Goal: Information Seeking & Learning: Learn about a topic

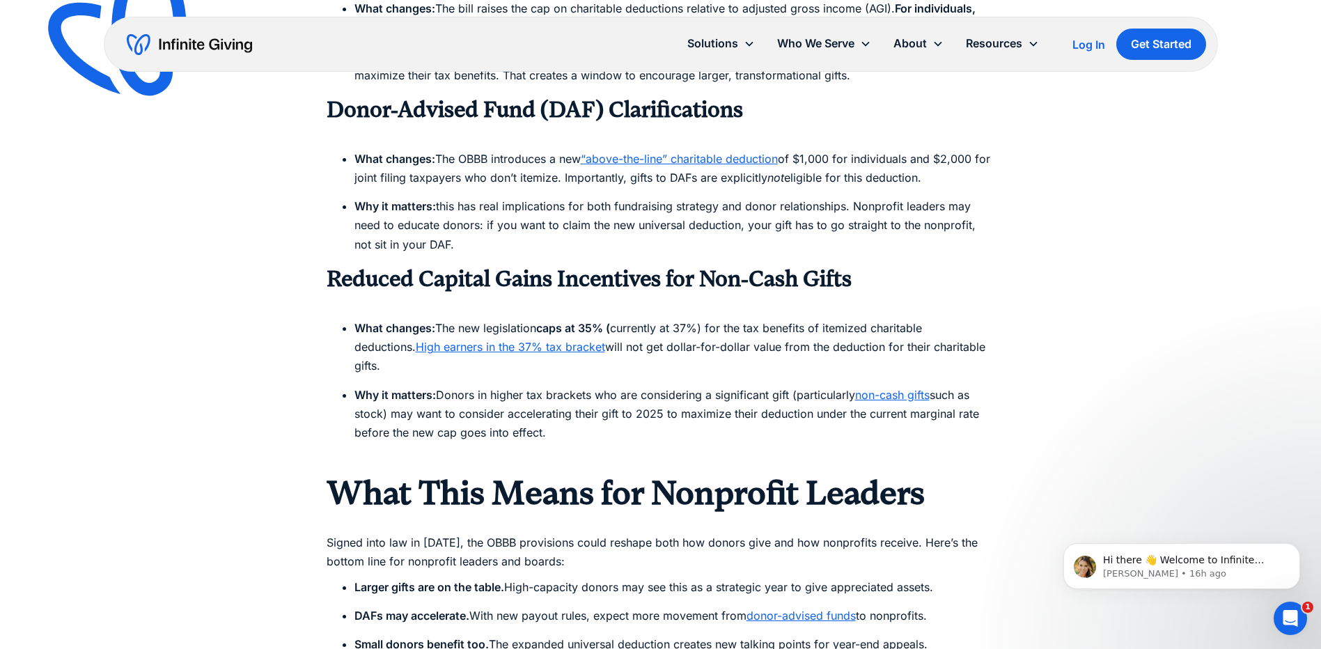
scroll to position [1462, 0]
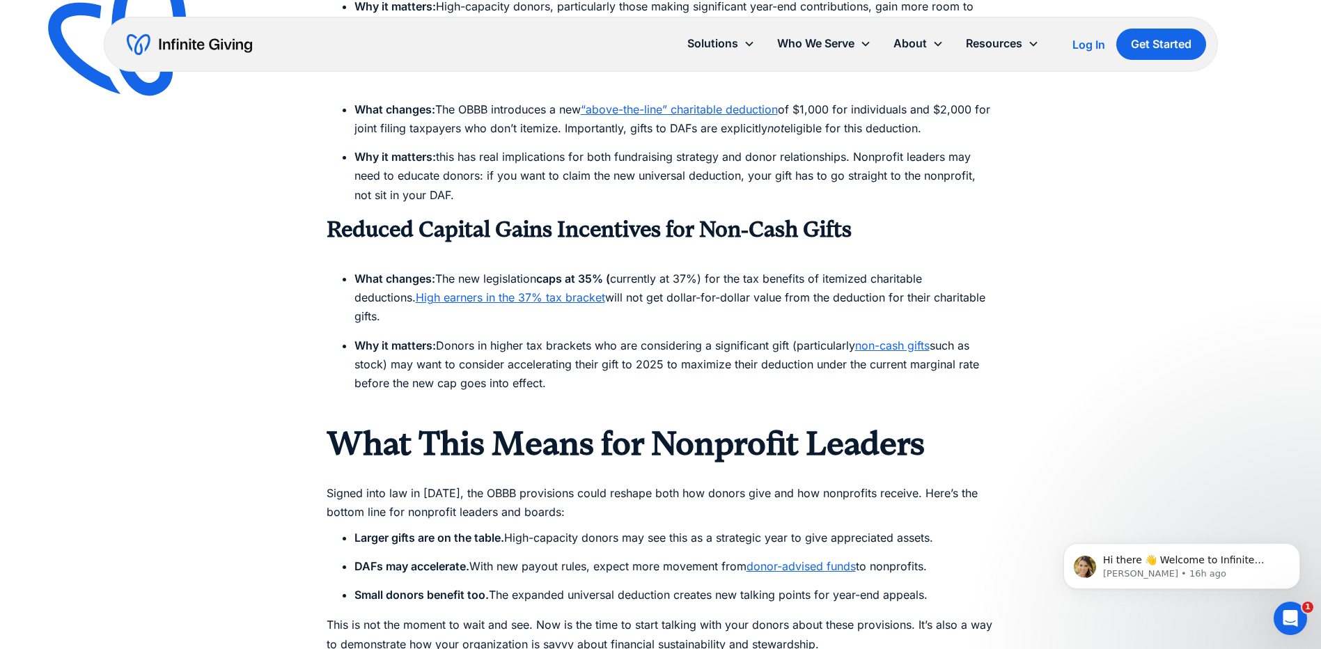
click at [702, 235] on strong "Reduced Capital Gains Incentives for Non-Cash Gifts" at bounding box center [589, 230] width 525 height 26
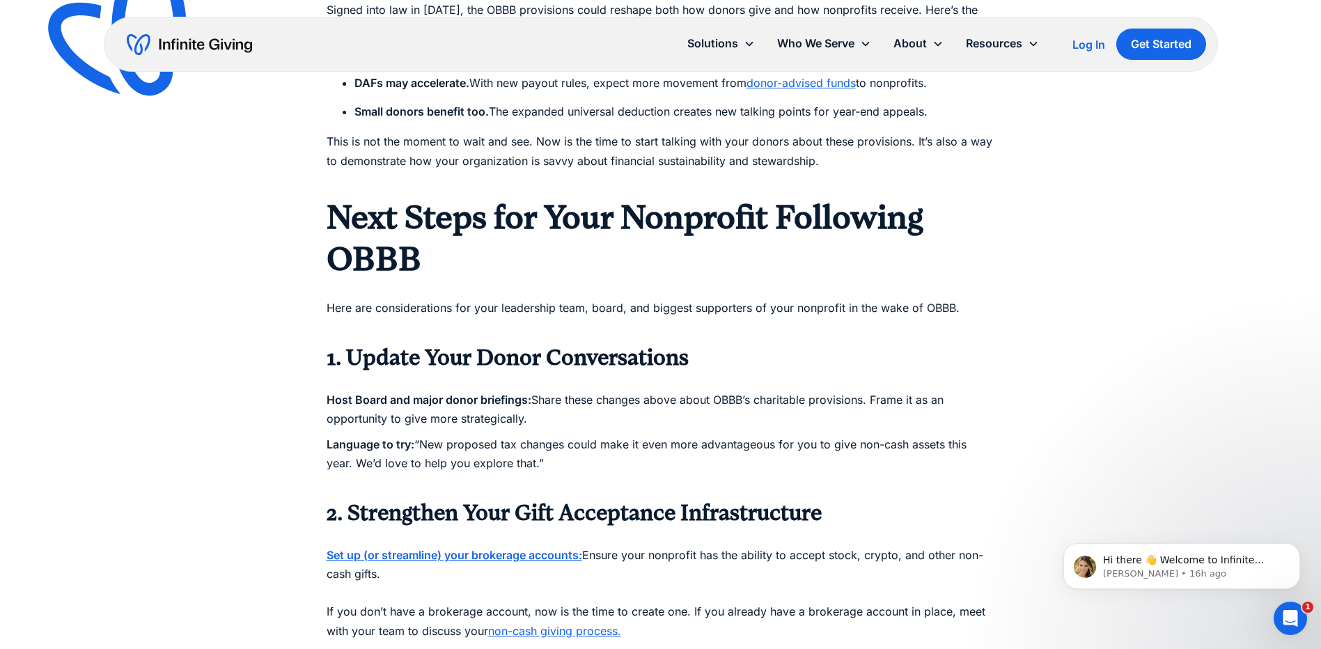
scroll to position [1950, 0]
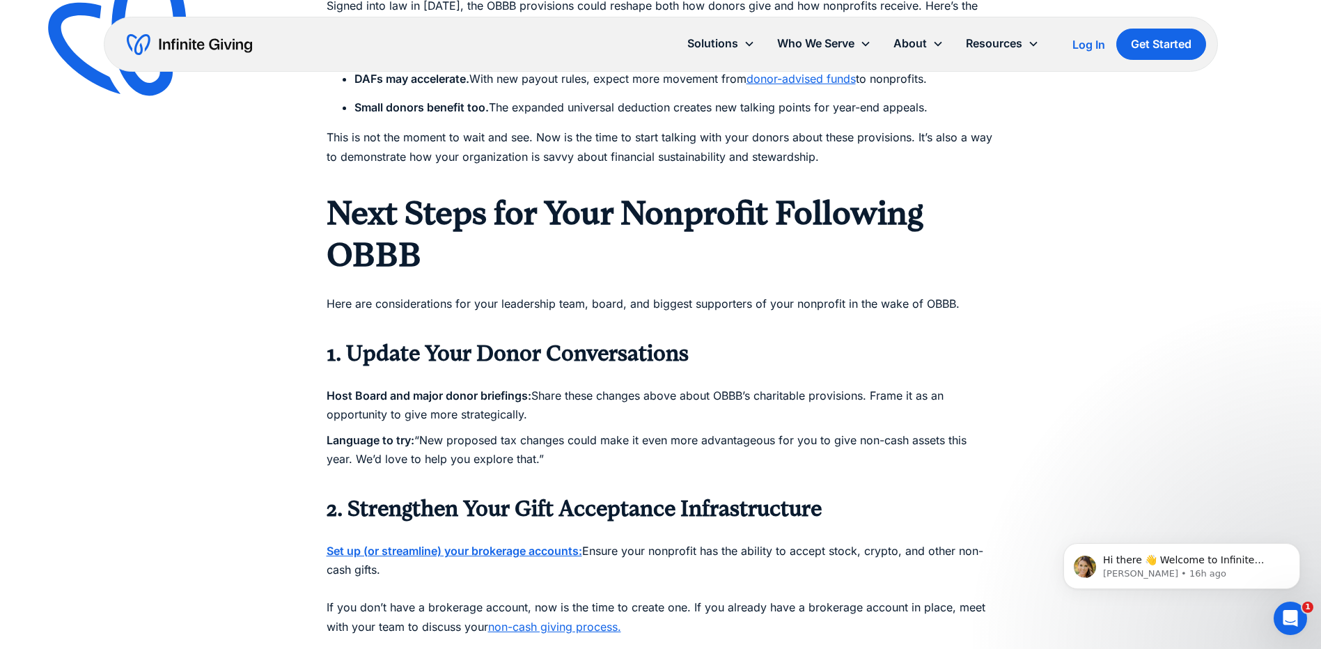
click at [568, 376] on p "Host Board and major donor briefings: Share these changes above about OBBB’s ch…" at bounding box center [661, 396] width 668 height 57
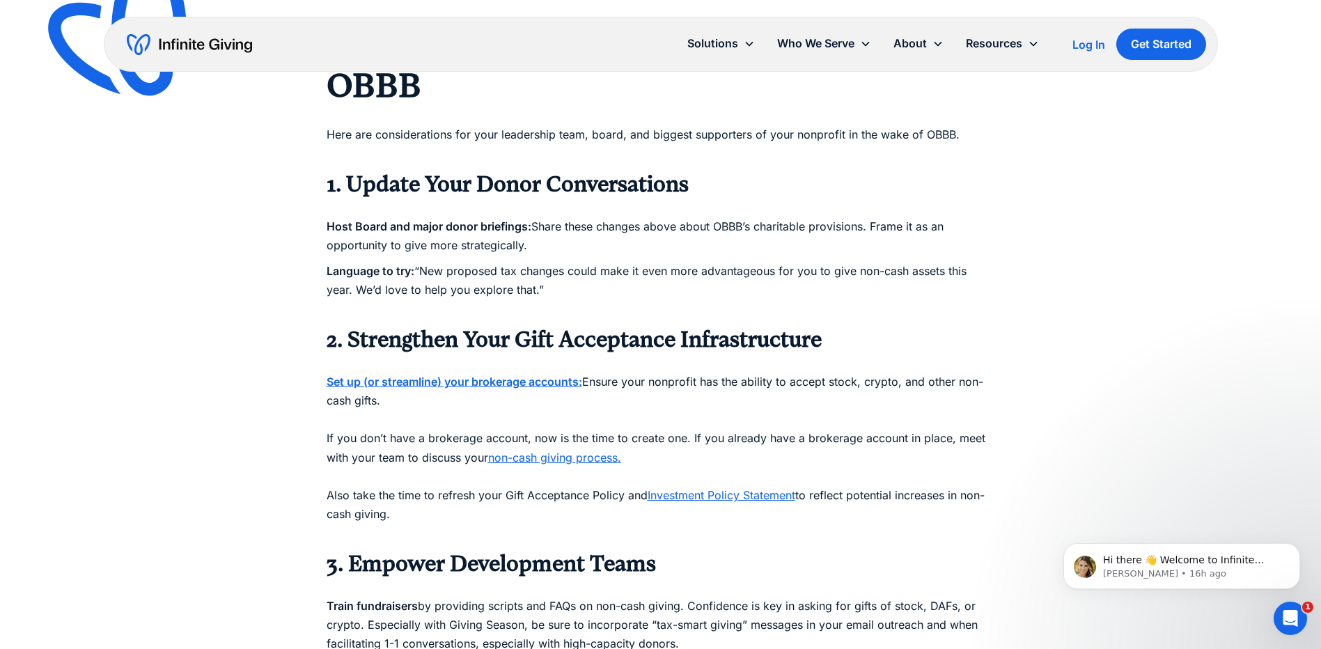
scroll to position [2159, 0]
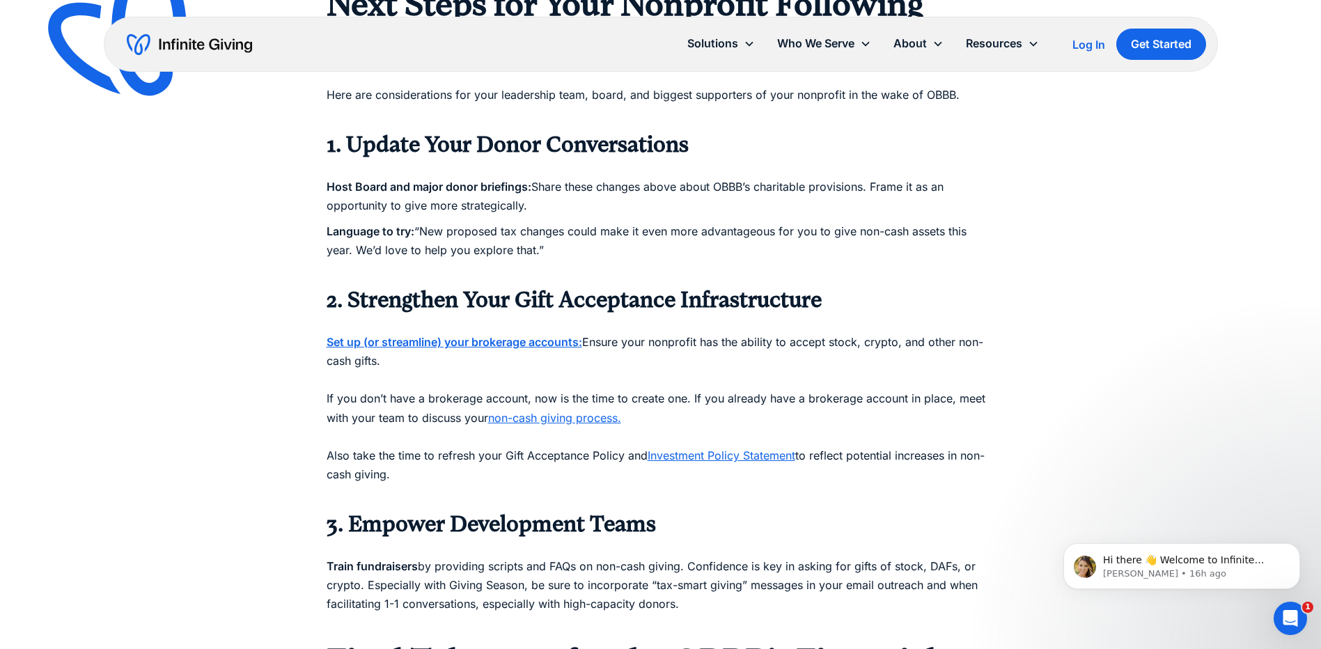
click at [645, 322] on p "Set up (or streamline) your brokerage accounts: Ensure your nonprofit has the a…" at bounding box center [661, 408] width 668 height 189
click at [656, 379] on p "Set up (or streamline) your brokerage accounts: Ensure your nonprofit has the a…" at bounding box center [661, 408] width 668 height 189
drag, startPoint x: 656, startPoint y: 379, endPoint x: 715, endPoint y: 388, distance: 59.9
click at [715, 388] on p "Set up (or streamline) your brokerage accounts: Ensure your nonprofit has the a…" at bounding box center [661, 408] width 668 height 189
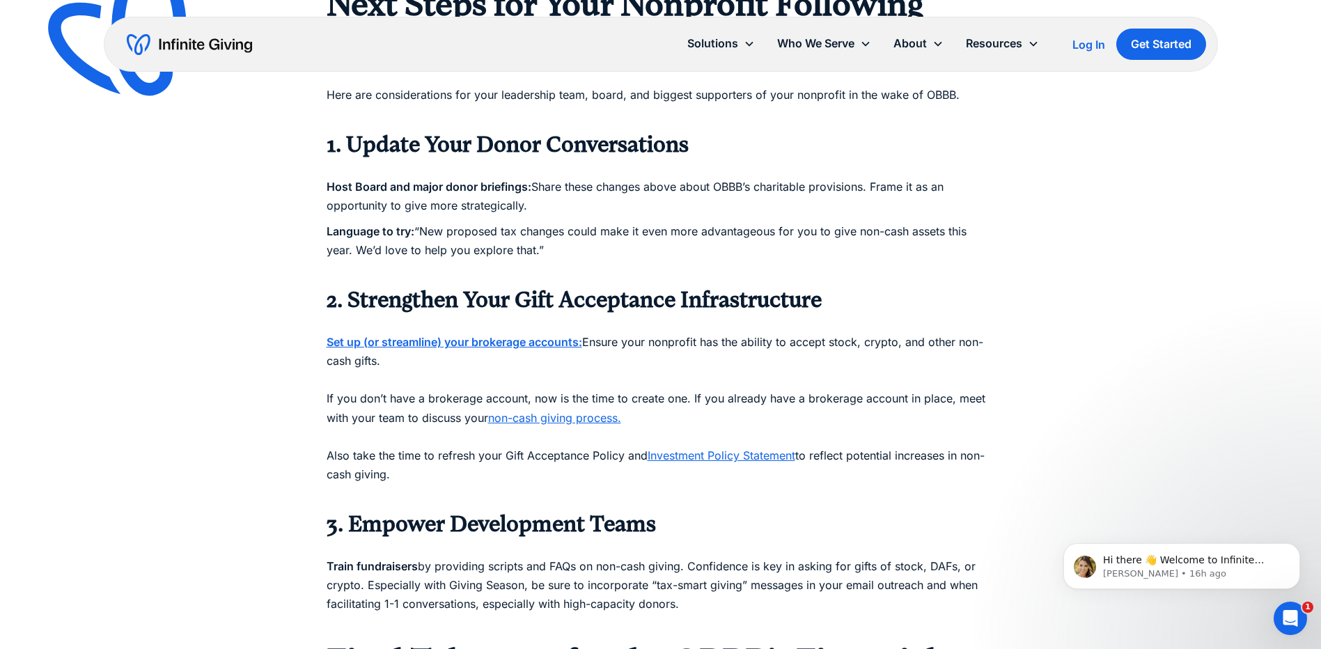
click at [589, 437] on p "Set up (or streamline) your brokerage accounts: Ensure your nonprofit has the a…" at bounding box center [661, 408] width 668 height 189
click at [595, 567] on p "Train fundraisers by providing scripts and FAQs on non-cash giving. Confidence …" at bounding box center [661, 585] width 668 height 95
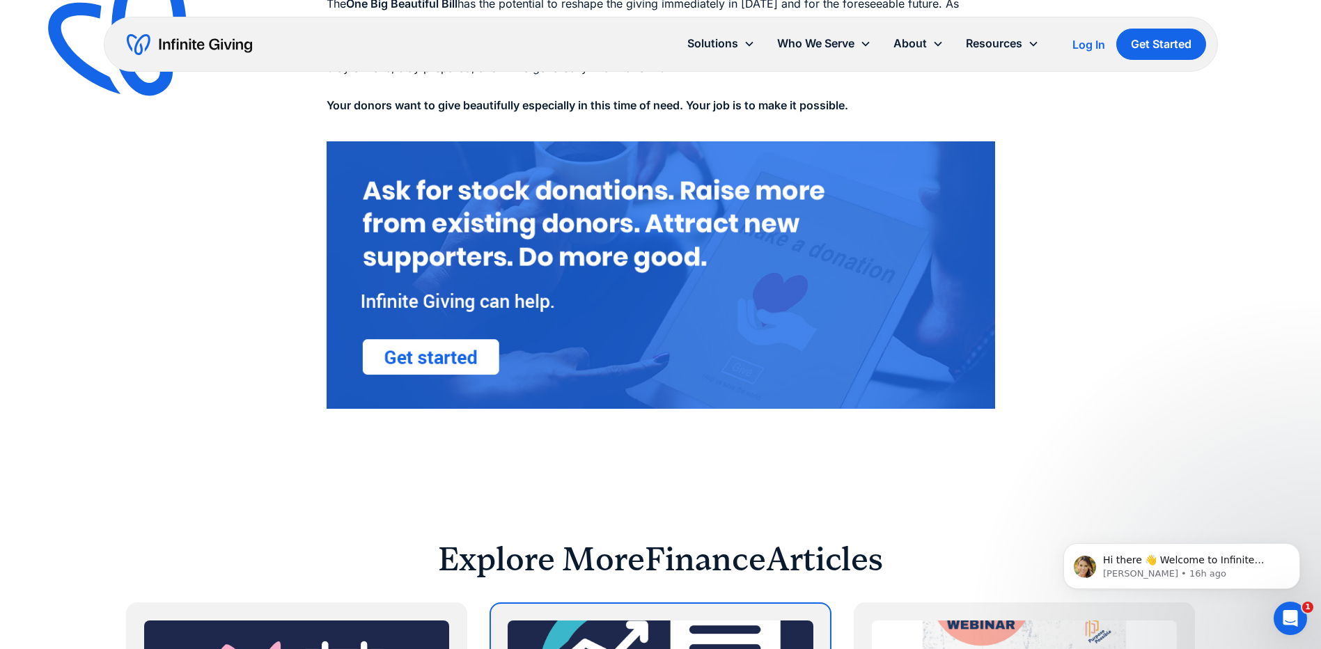
scroll to position [3342, 0]
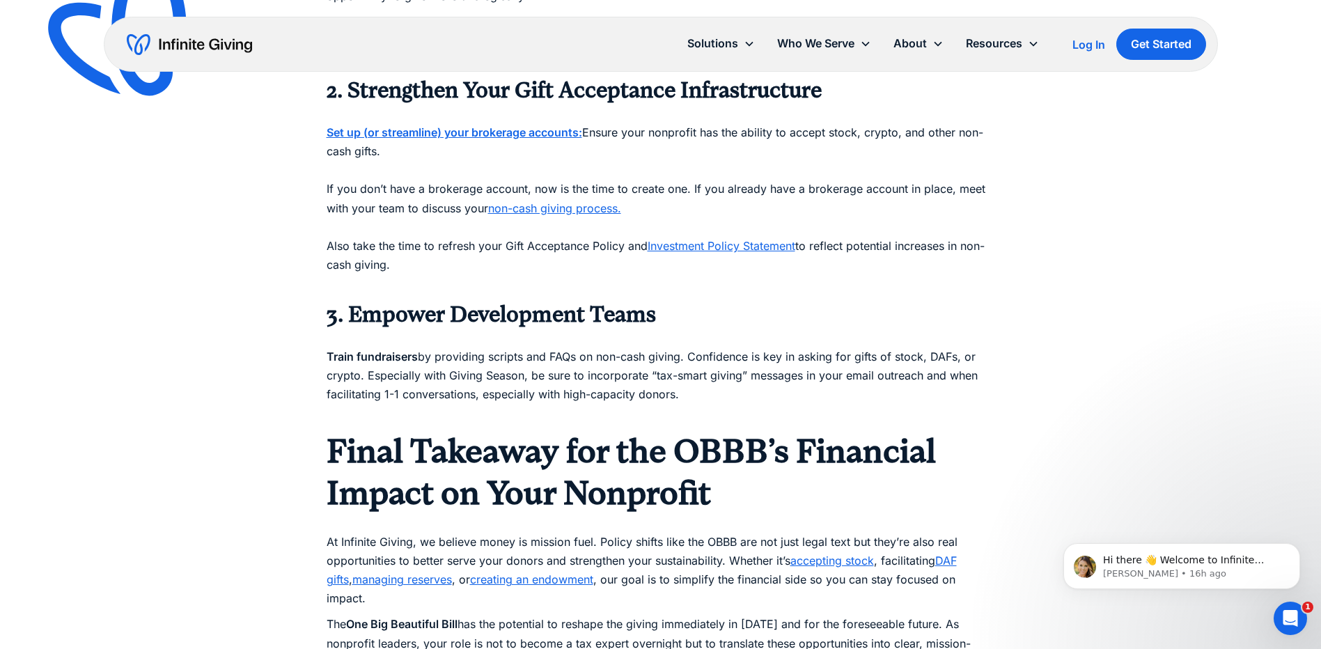
scroll to position [2089, 0]
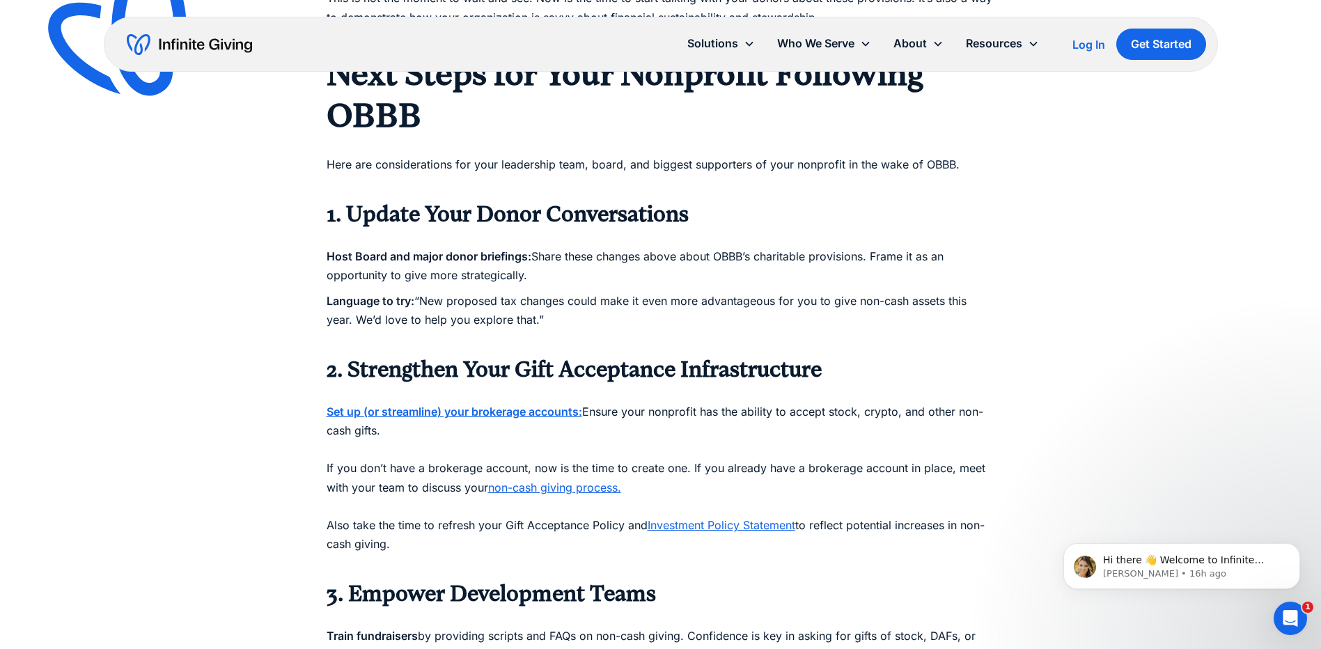
drag, startPoint x: 551, startPoint y: 301, endPoint x: 417, endPoint y: 279, distance: 135.5
click at [417, 292] on p "Language to try: “New proposed tax changes could make it even more advantageous…" at bounding box center [661, 320] width 668 height 57
drag, startPoint x: 417, startPoint y: 279, endPoint x: 459, endPoint y: 287, distance: 42.6
copy p "“New proposed tax changes could make it even more advantageous for you to give …"
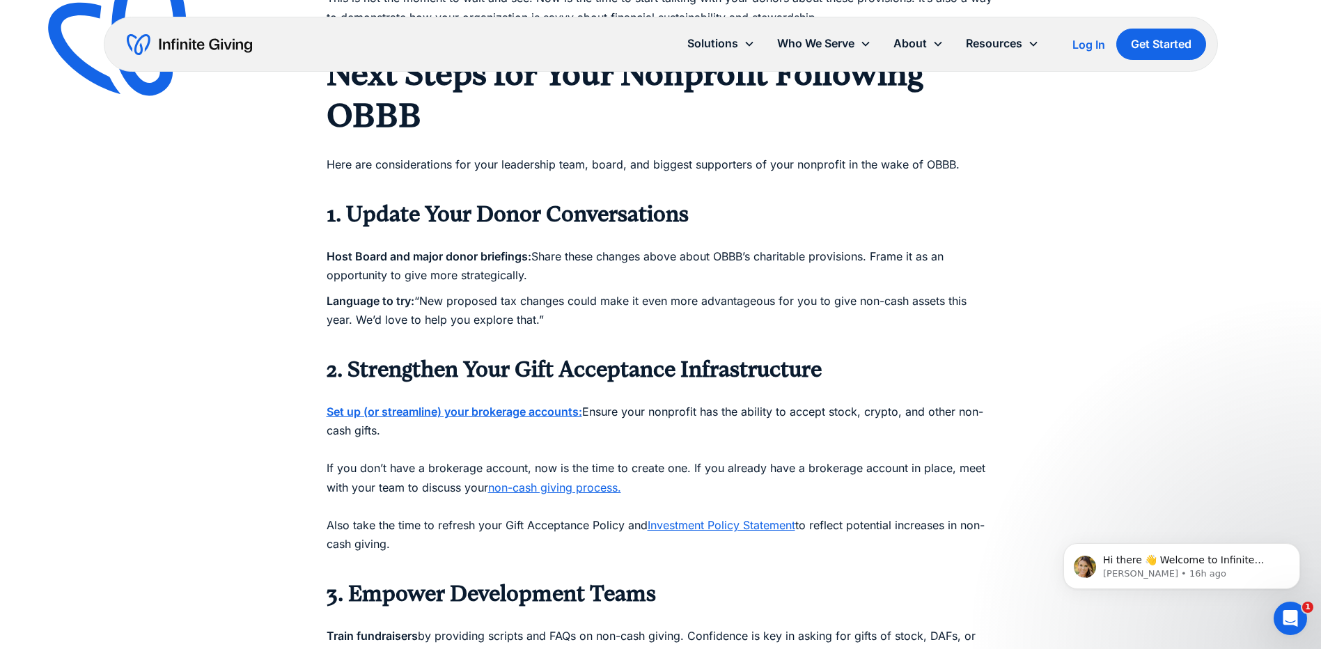
click at [696, 244] on p "Host Board and major donor briefings: Share these changes above about OBBB’s ch…" at bounding box center [661, 256] width 668 height 57
